Goal: Transaction & Acquisition: Obtain resource

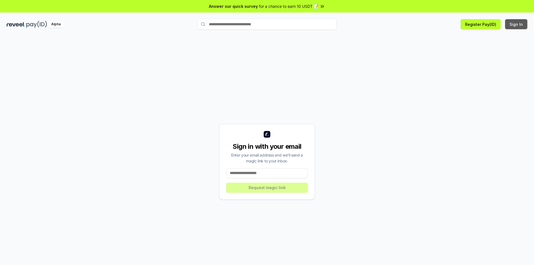
click at [517, 25] on button "Sign In" at bounding box center [516, 24] width 22 height 10
click at [258, 173] on input at bounding box center [267, 173] width 82 height 10
type input "**********"
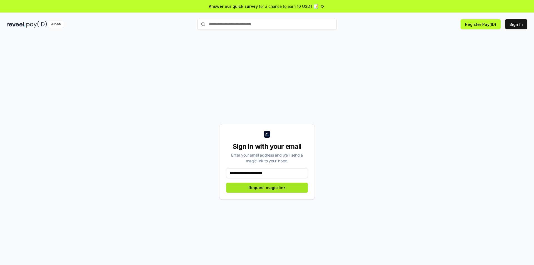
click at [259, 189] on button "Request magic link" at bounding box center [267, 188] width 82 height 10
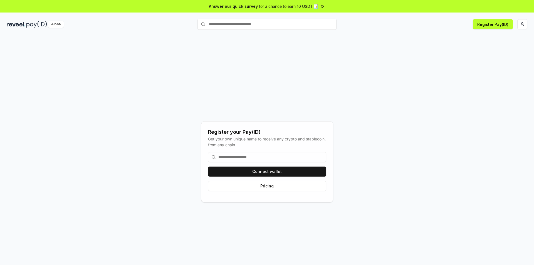
click at [278, 157] on input at bounding box center [267, 157] width 118 height 10
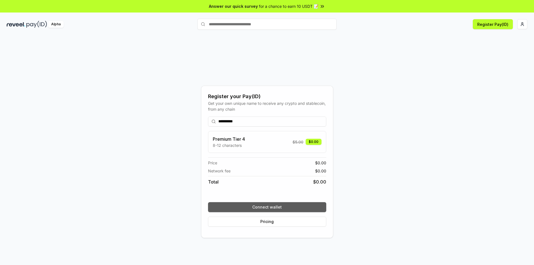
type input "**********"
click at [276, 207] on button "Connect wallet" at bounding box center [267, 207] width 118 height 10
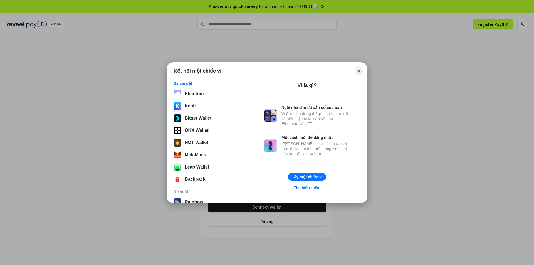
scroll to position [71, 0]
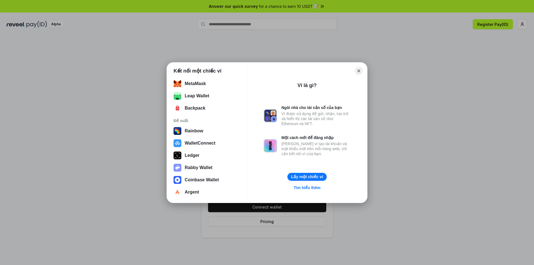
click at [303, 179] on button "Lấy một chiếc ví" at bounding box center [306, 177] width 39 height 8
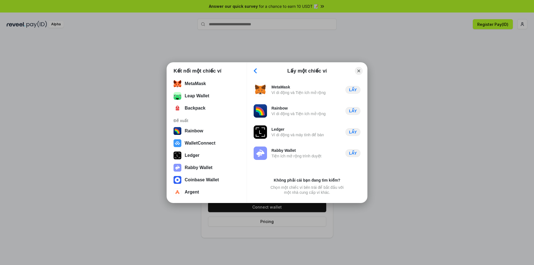
click at [255, 70] on button "Back" at bounding box center [255, 71] width 8 height 8
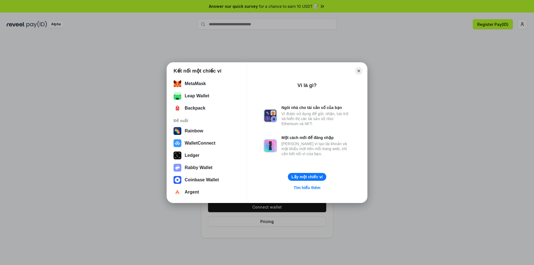
click at [256, 70] on div "Close" at bounding box center [306, 71] width 111 height 8
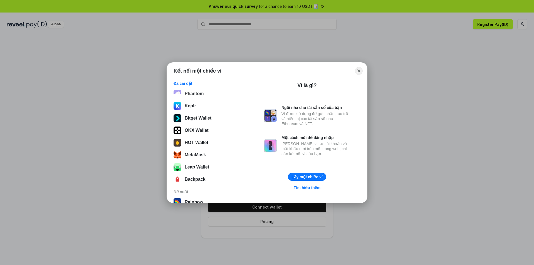
click at [317, 39] on div "Kết nối một chiếc ví Đã cài đặt Phantom Keplr Bitget Wallet OKX Wallet HOT Wall…" at bounding box center [266, 132] width 645 height 376
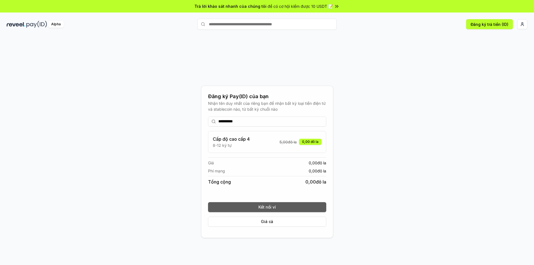
click at [271, 203] on button "Kết nối ví" at bounding box center [267, 207] width 118 height 10
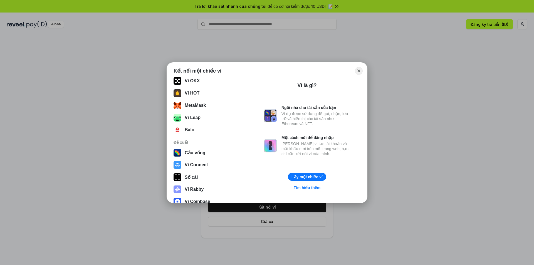
scroll to position [71, 0]
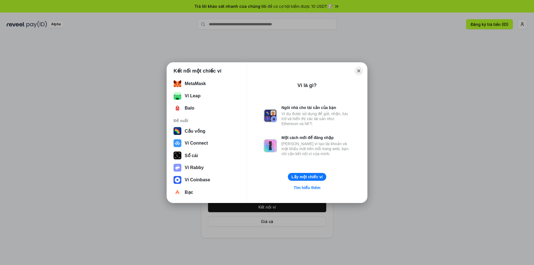
click at [355, 70] on button "Close" at bounding box center [359, 70] width 9 height 9
